Goal: Task Accomplishment & Management: Complete application form

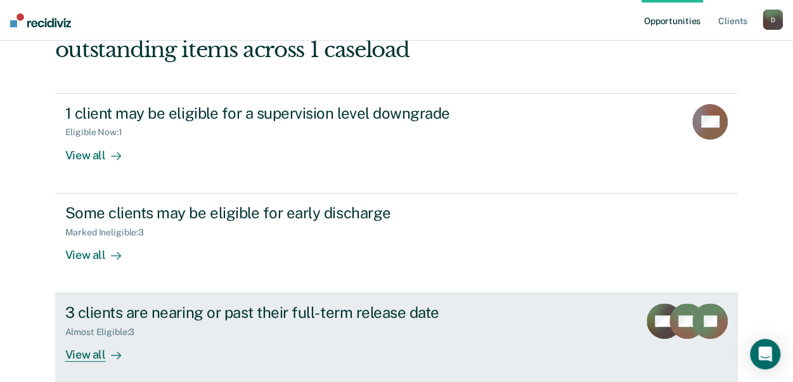
scroll to position [43, 0]
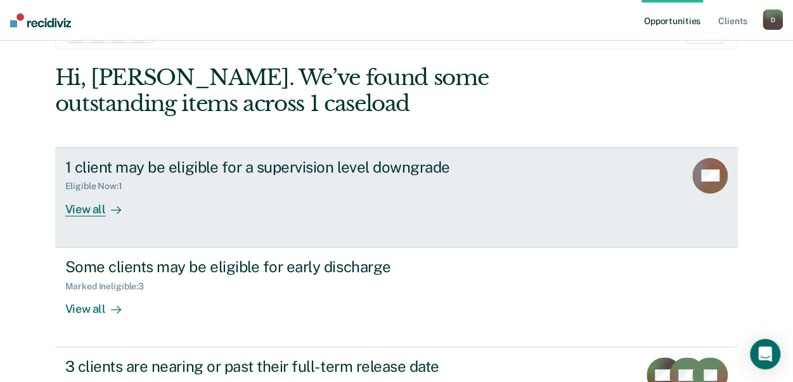
click at [91, 206] on div "View all" at bounding box center [100, 203] width 71 height 25
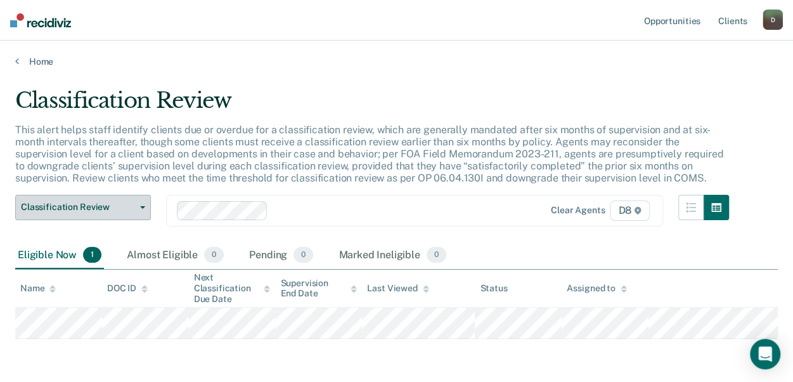
click at [145, 211] on button "Classification Review" at bounding box center [83, 207] width 136 height 25
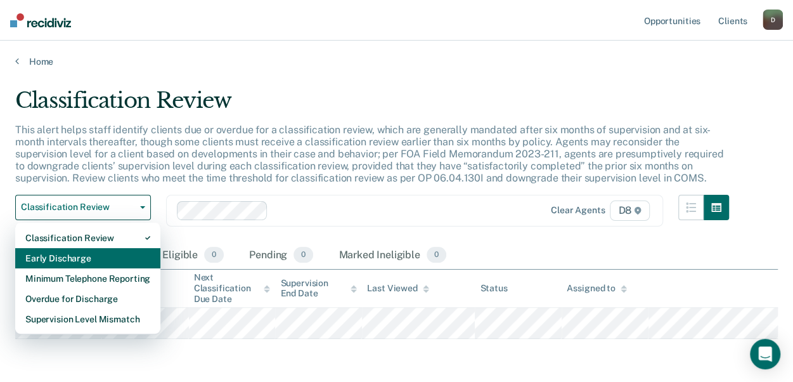
click at [87, 259] on div "Early Discharge" at bounding box center [87, 258] width 125 height 20
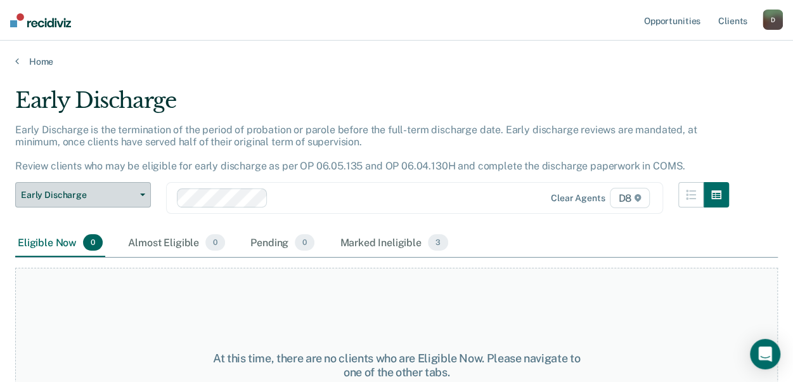
click at [134, 196] on span "Early Discharge" at bounding box center [78, 195] width 114 height 11
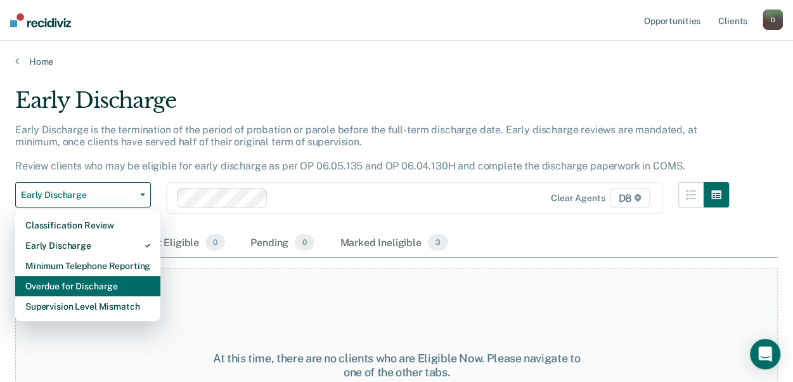
click at [74, 290] on div "Overdue for Discharge" at bounding box center [87, 286] width 125 height 20
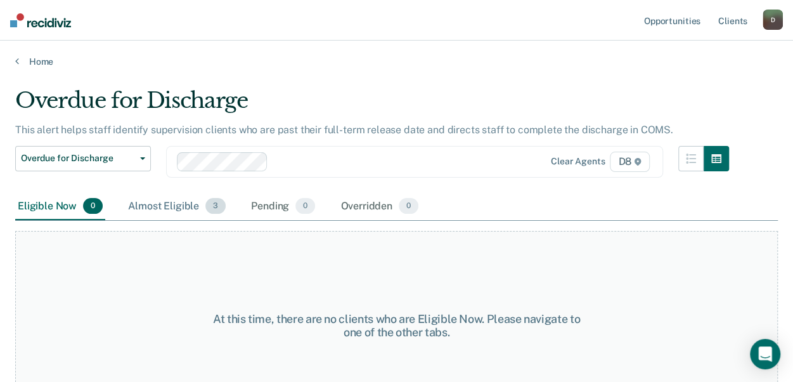
click at [198, 207] on div "Almost Eligible 3" at bounding box center [177, 207] width 103 height 28
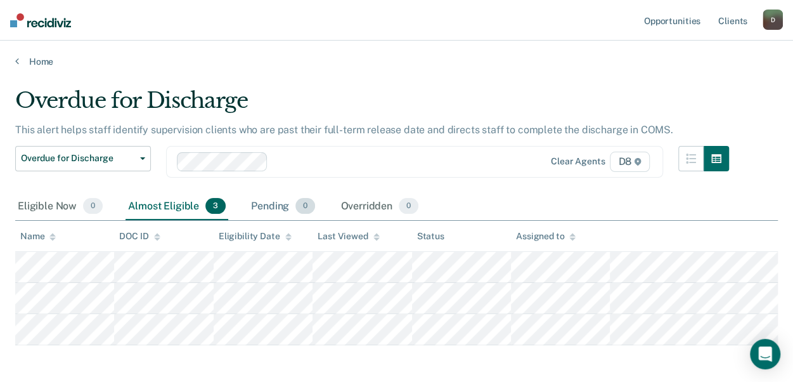
click at [257, 207] on div "Pending 0" at bounding box center [283, 207] width 69 height 28
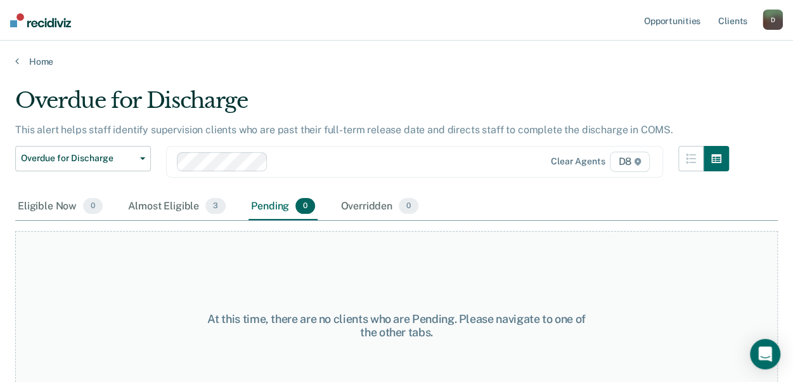
click at [334, 207] on div "Eligible Now 0 Almost Eligible 3 Pending 0 Overridden 0" at bounding box center [218, 207] width 406 height 28
click at [150, 160] on button "Overdue for Discharge" at bounding box center [83, 158] width 136 height 25
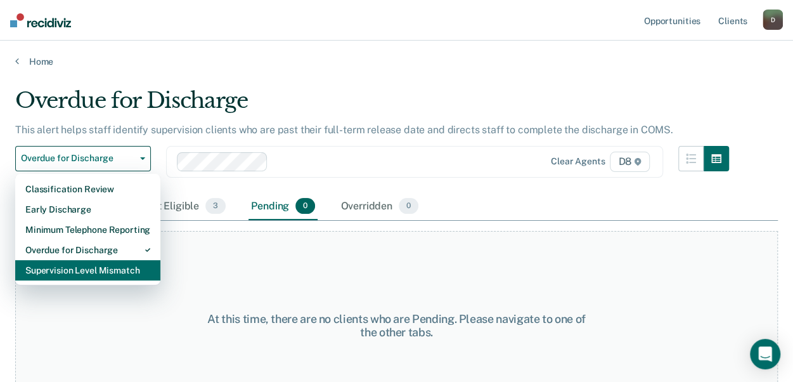
click at [72, 271] on div "Supervision Level Mismatch" at bounding box center [87, 270] width 125 height 20
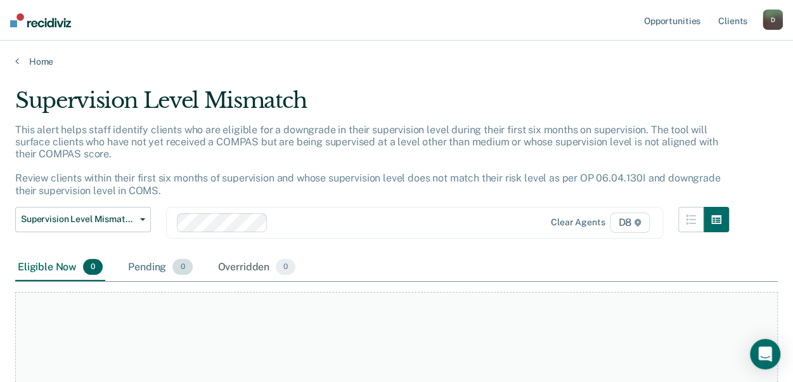
click at [145, 264] on div "Pending 0" at bounding box center [160, 268] width 69 height 28
drag, startPoint x: 231, startPoint y: 268, endPoint x: 151, endPoint y: 259, distance: 80.4
click at [219, 268] on div "Overridden 0" at bounding box center [257, 268] width 83 height 28
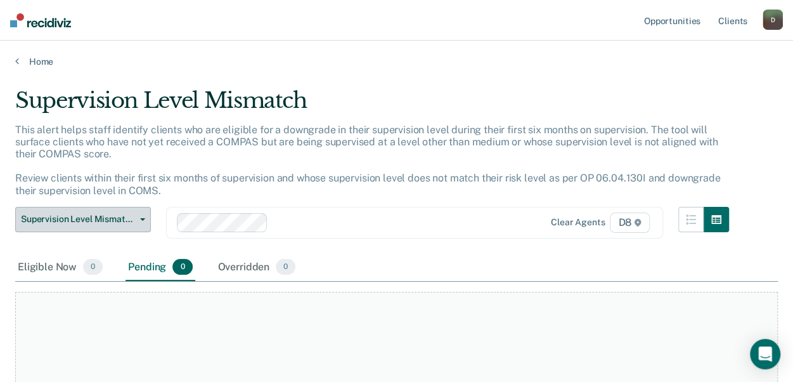
click at [136, 214] on button "Supervision Level Mismatch" at bounding box center [83, 219] width 136 height 25
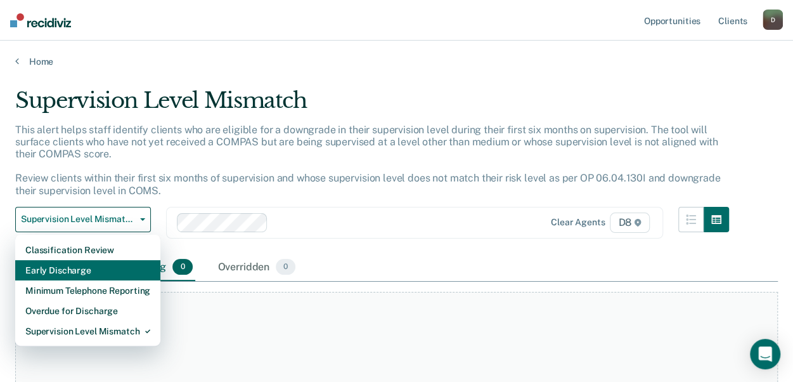
click at [55, 270] on div "Early Discharge" at bounding box center [87, 270] width 125 height 20
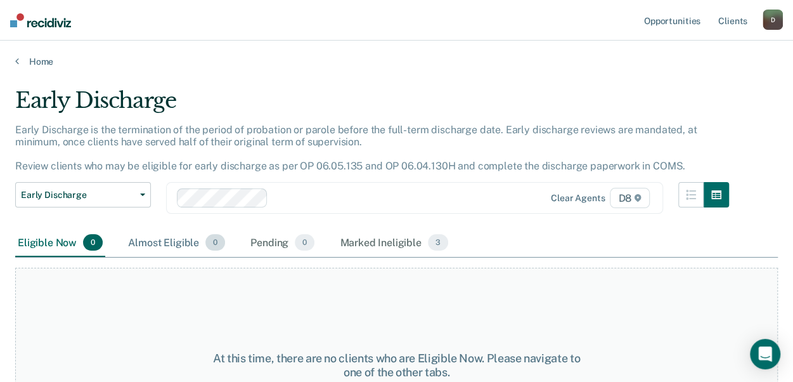
drag, startPoint x: 146, startPoint y: 242, endPoint x: 164, endPoint y: 243, distance: 17.2
click at [147, 242] on div "Almost Eligible 0" at bounding box center [177, 243] width 102 height 28
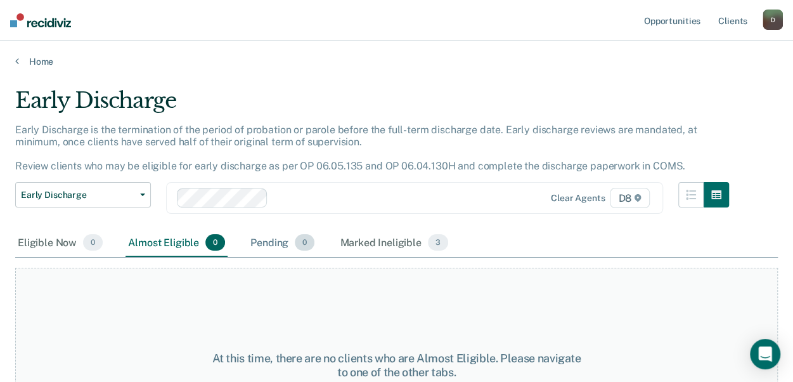
drag, startPoint x: 252, startPoint y: 240, endPoint x: 348, endPoint y: 233, distance: 96.0
click at [256, 239] on div "Pending 0" at bounding box center [282, 243] width 69 height 28
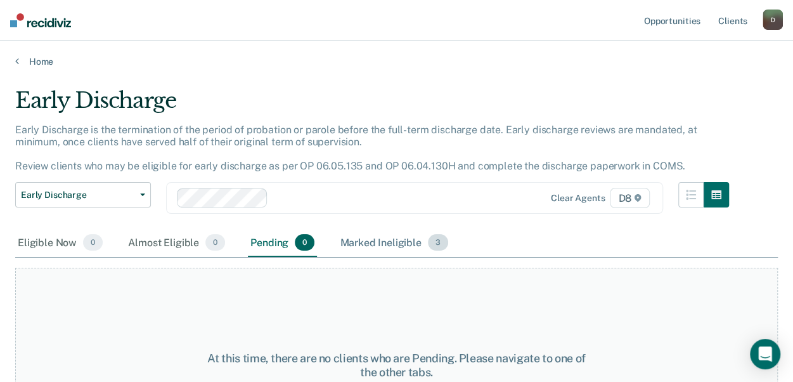
click at [379, 233] on div "Marked Ineligible 3" at bounding box center [394, 243] width 114 height 28
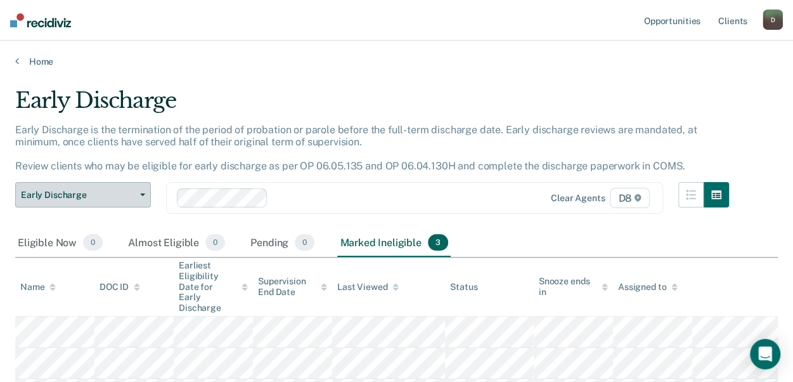
click at [141, 198] on button "Early Discharge" at bounding box center [83, 194] width 136 height 25
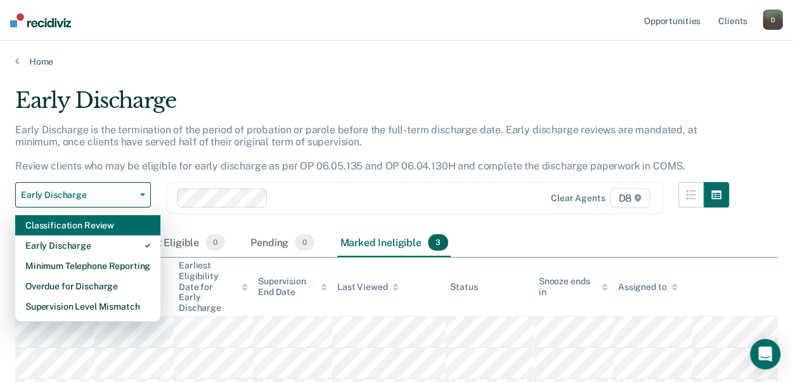
click at [49, 226] on div "Classification Review" at bounding box center [87, 225] width 125 height 20
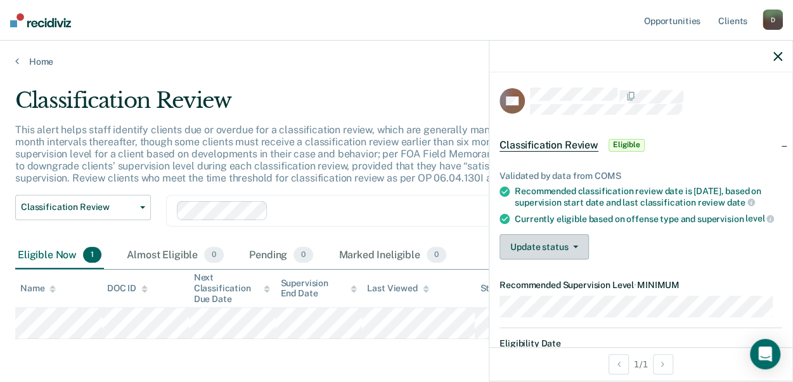
click at [577, 259] on button "Update status" at bounding box center [544, 246] width 89 height 25
click at [637, 255] on div "Update status Mark Pending Mark Ineligible" at bounding box center [641, 246] width 283 height 25
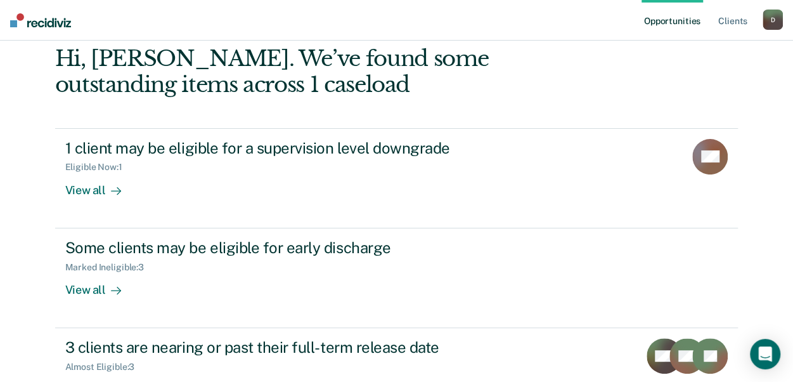
scroll to position [43, 0]
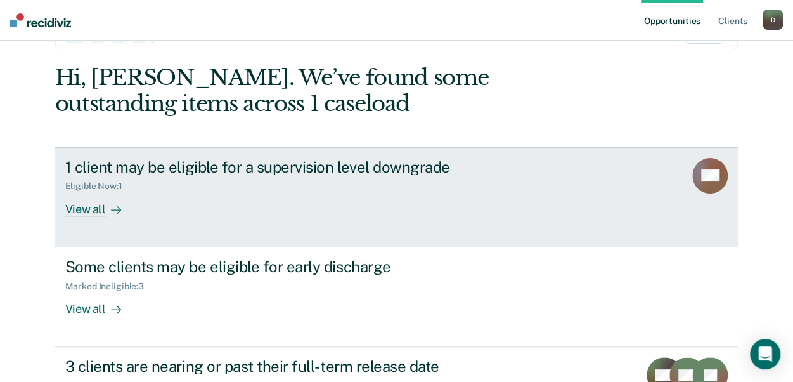
click at [68, 182] on div "Eligible Now : 1" at bounding box center [98, 186] width 67 height 11
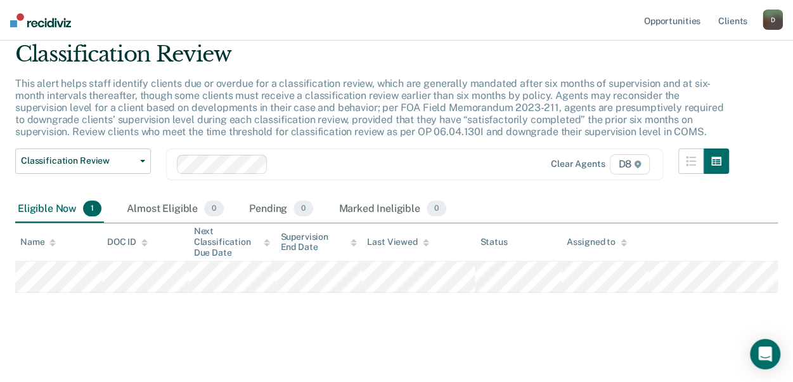
scroll to position [47, 0]
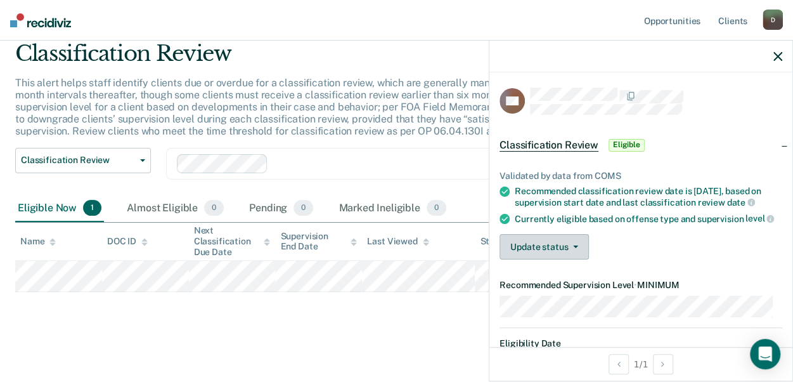
click at [580, 255] on button "Update status" at bounding box center [544, 246] width 89 height 25
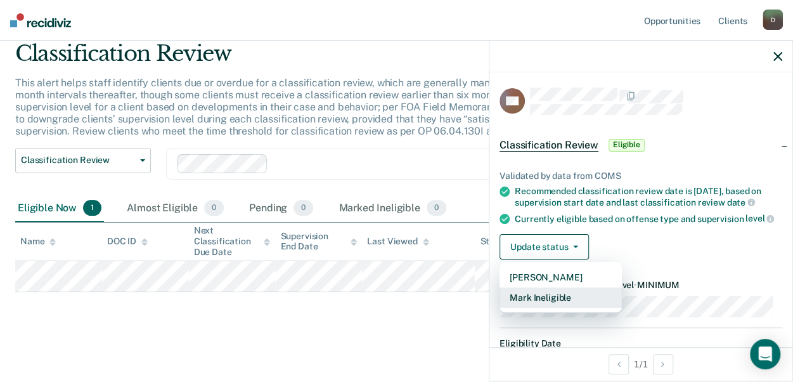
click at [542, 308] on button "Mark Ineligible" at bounding box center [561, 297] width 122 height 20
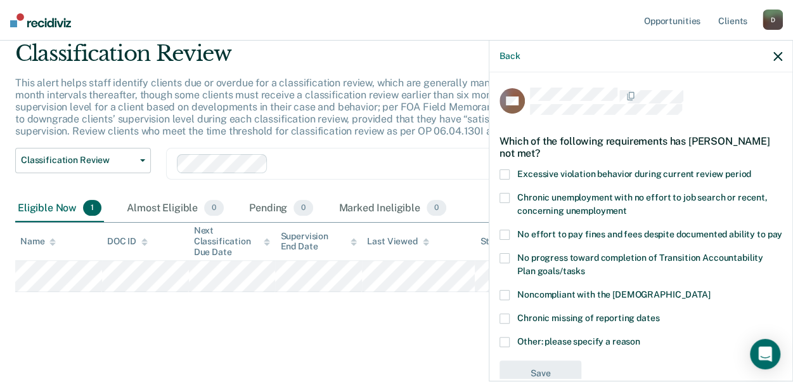
click at [504, 230] on span at bounding box center [505, 235] width 10 height 10
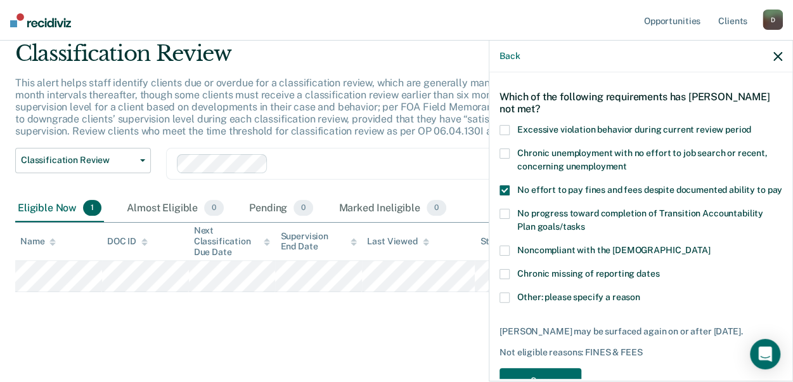
scroll to position [63, 0]
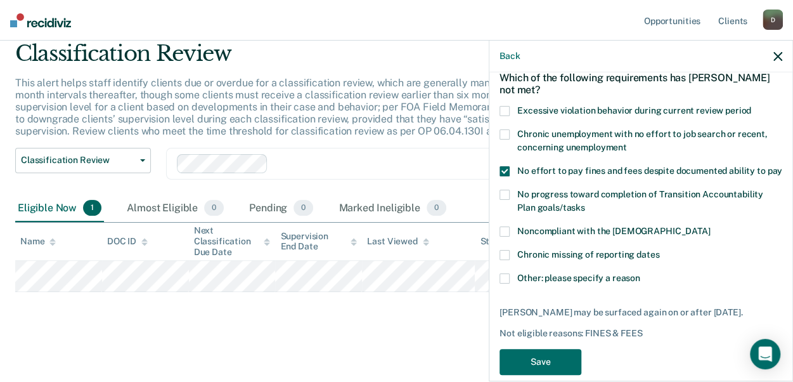
click at [511, 287] on label "Other: please specify a reason" at bounding box center [641, 279] width 283 height 13
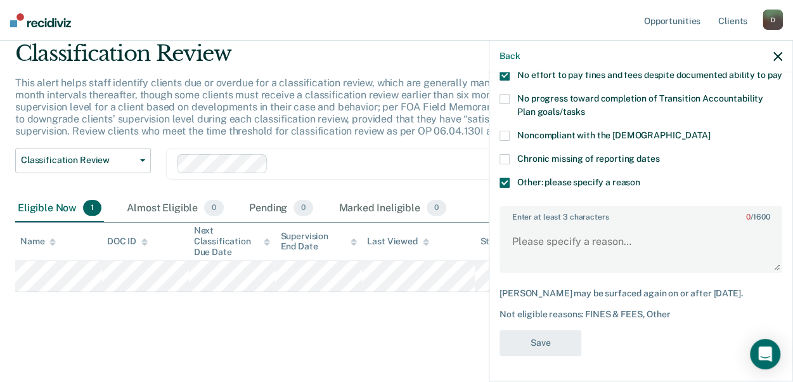
scroll to position [181, 0]
click at [562, 237] on textarea "Enter at least 3 characters 0 / 1600" at bounding box center [641, 247] width 280 height 47
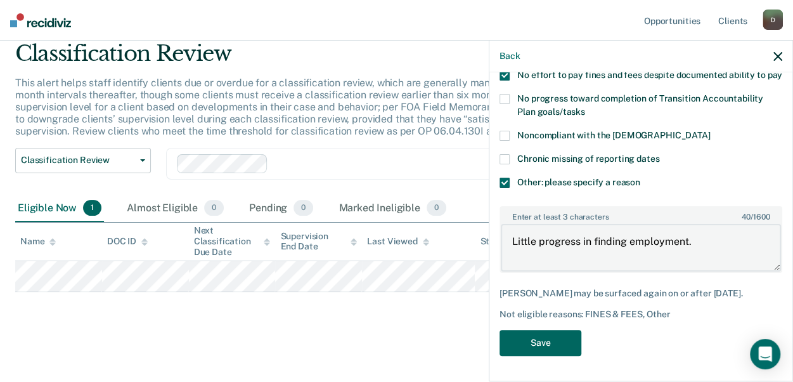
type textarea "Little progress in finding employment."
click at [538, 342] on button "Save" at bounding box center [541, 343] width 82 height 26
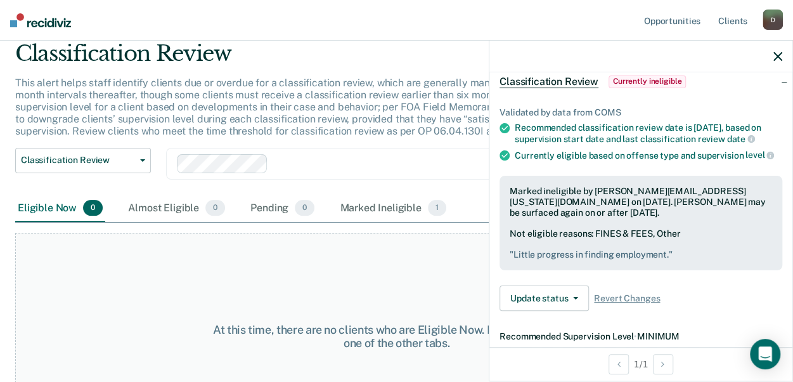
scroll to position [0, 0]
